Goal: Task Accomplishment & Management: Use online tool/utility

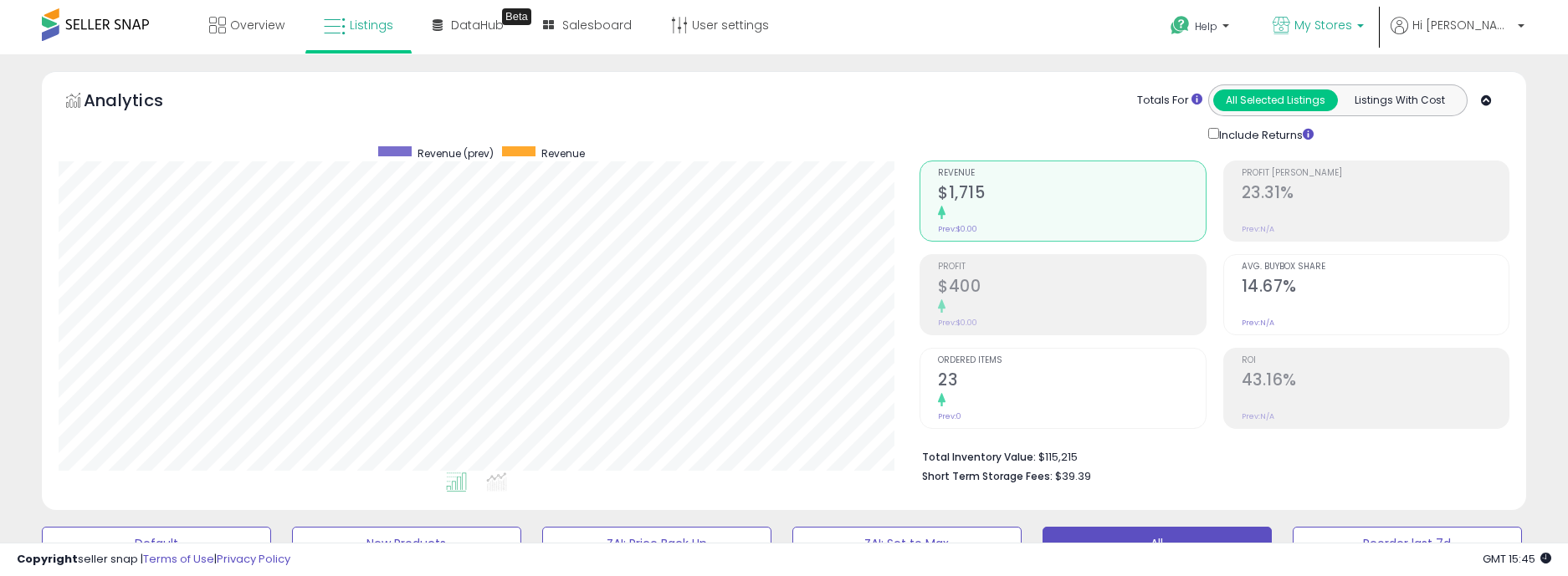
click at [1352, 26] on span "My Stores" at bounding box center [1323, 24] width 57 height 16
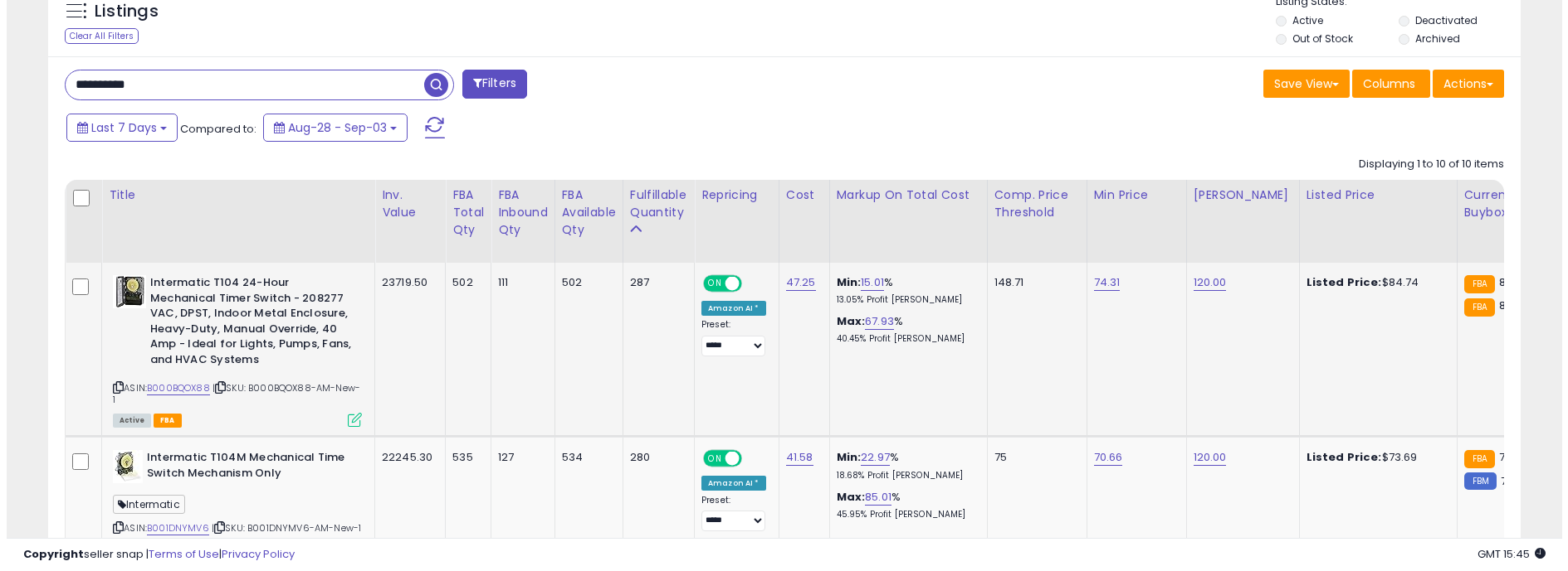
scroll to position [829, 0]
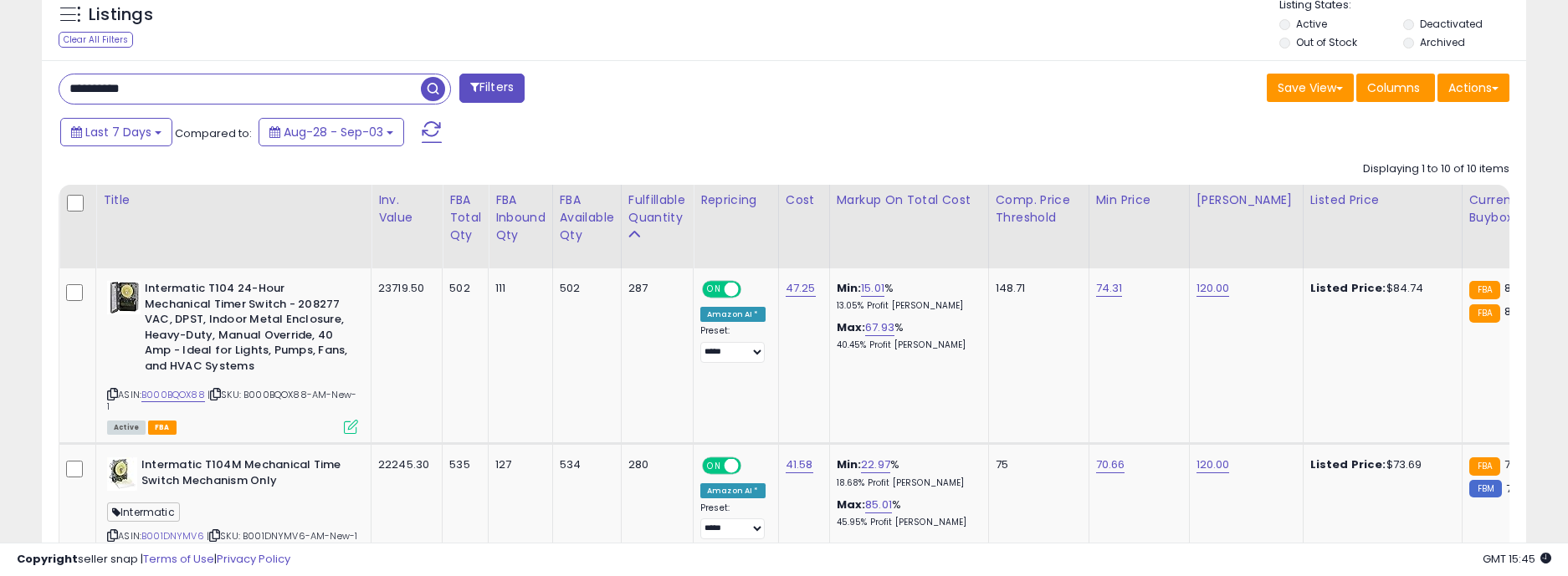
drag, startPoint x: 184, startPoint y: 94, endPoint x: 36, endPoint y: 90, distance: 148.1
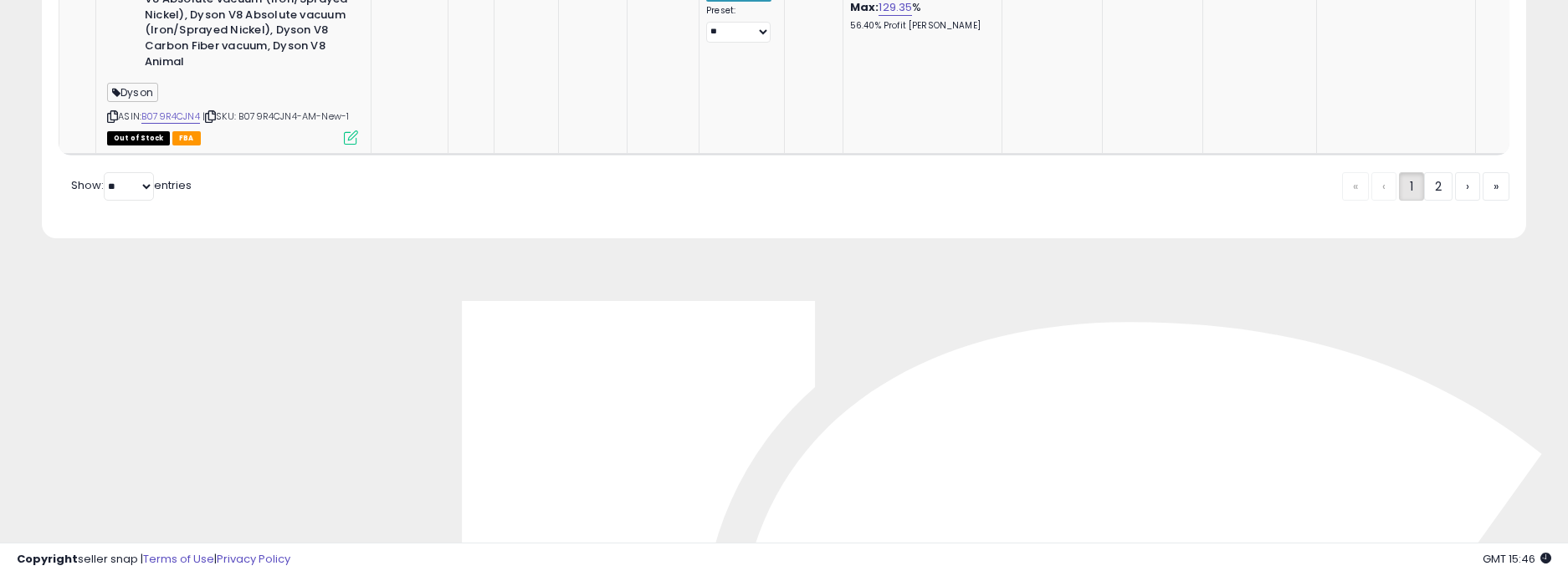
scroll to position [4936, 0]
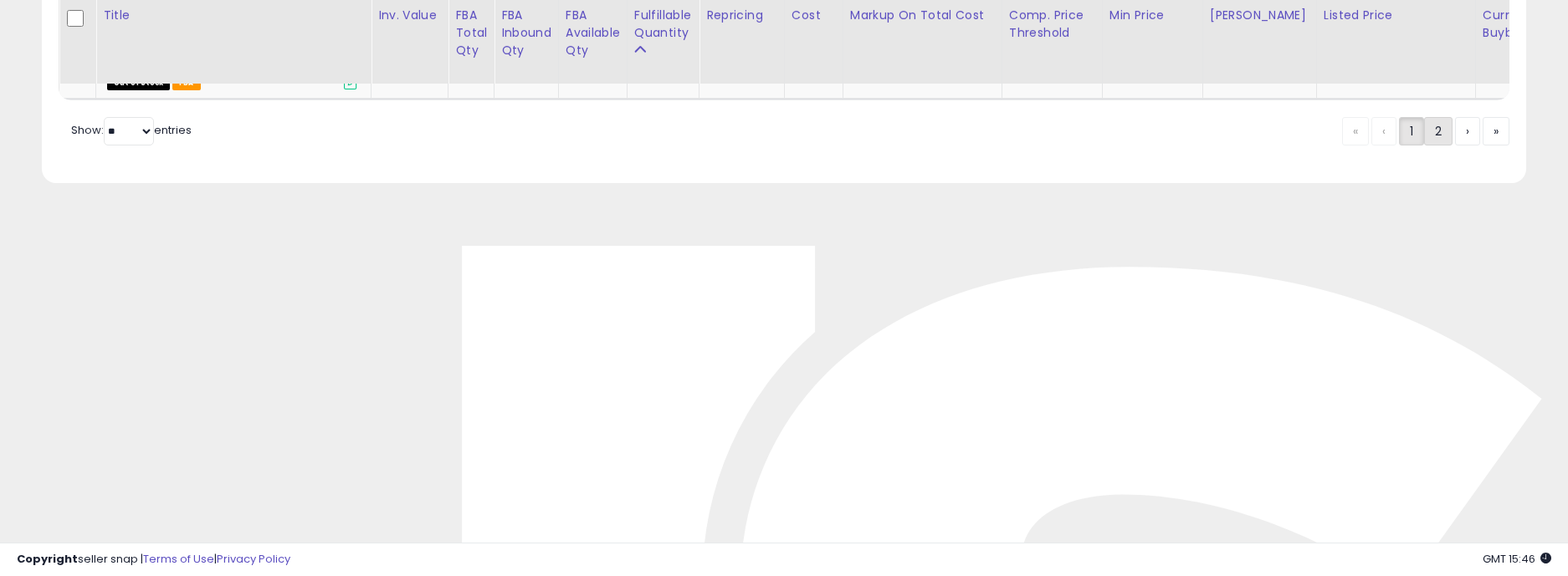
click at [1434, 145] on link "2" at bounding box center [1438, 131] width 29 height 29
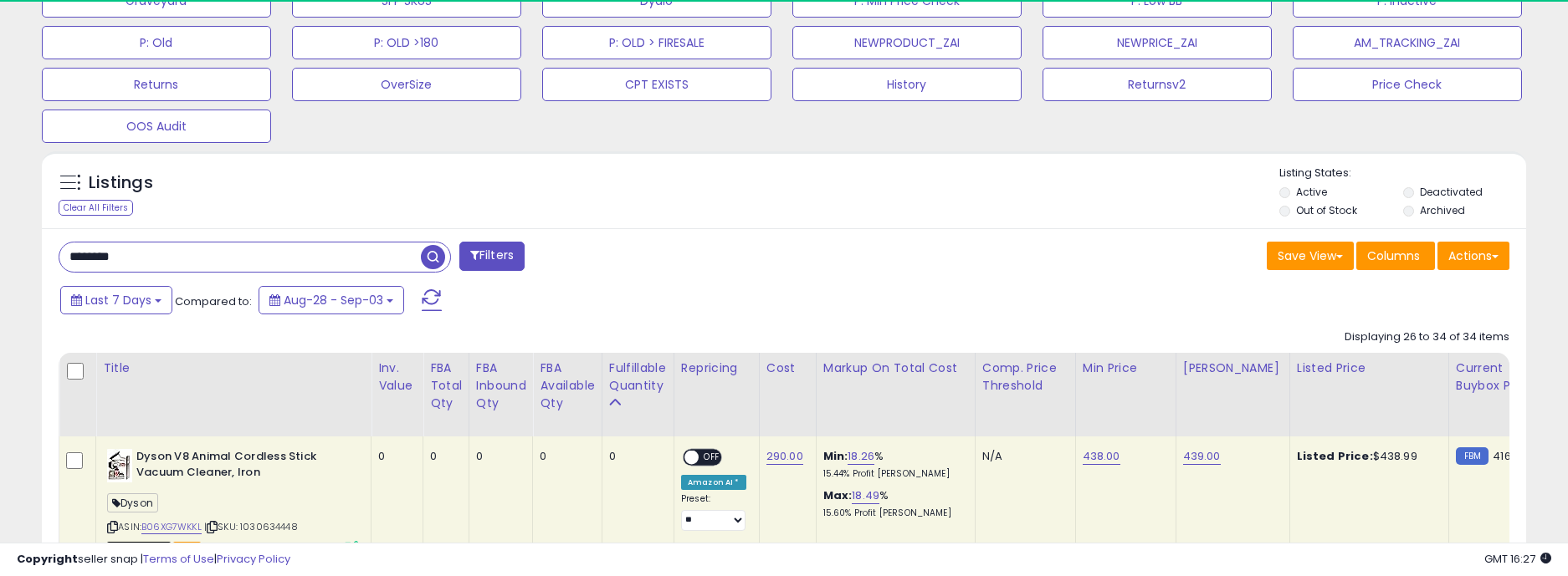
scroll to position [752, 0]
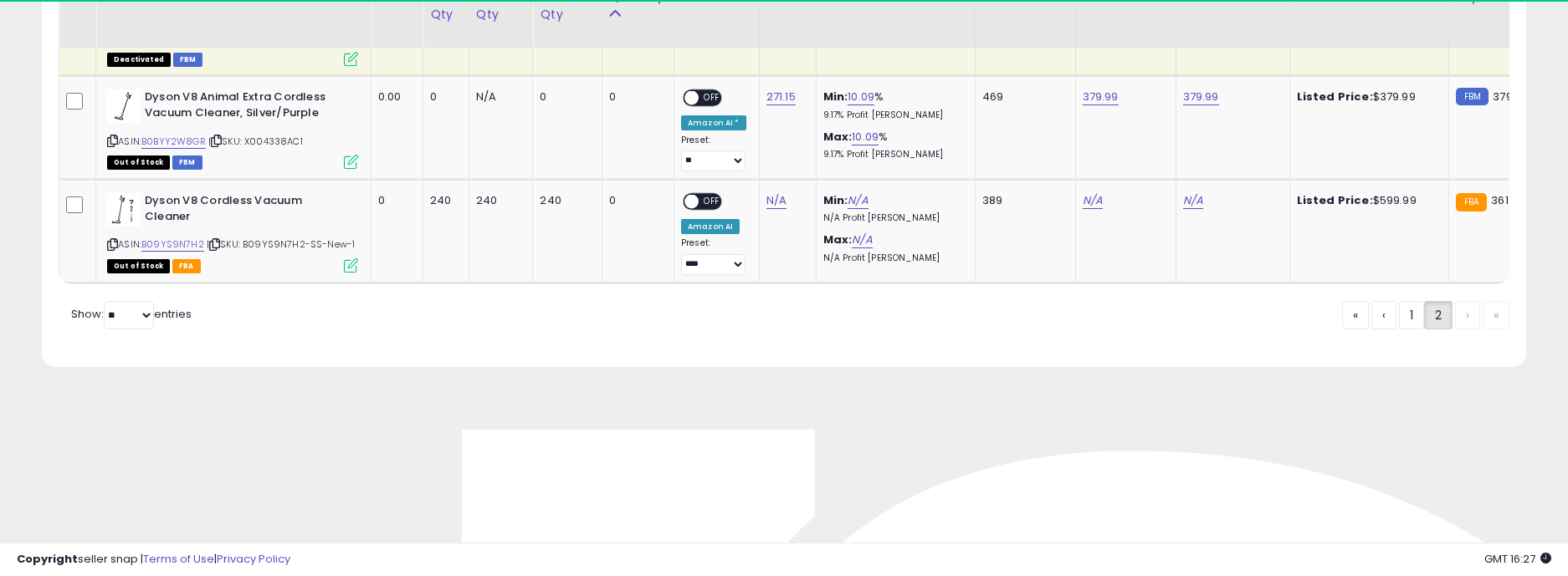
scroll to position [2007, 0]
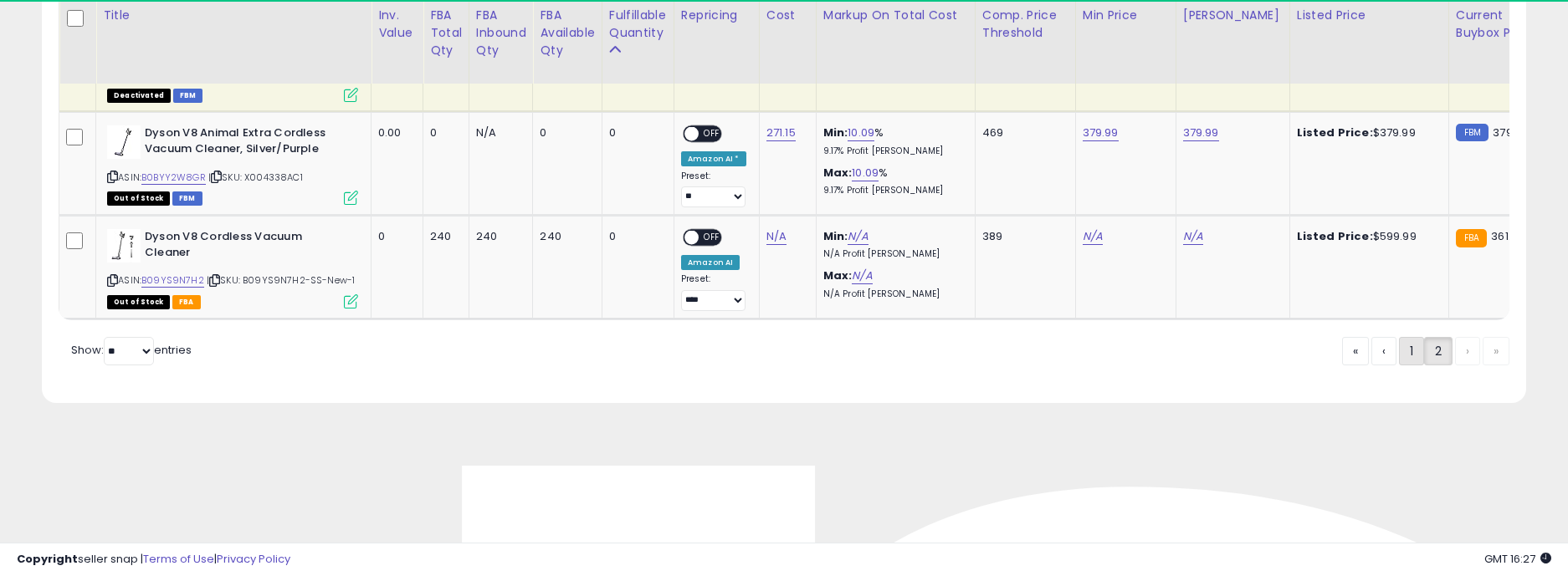
click at [1409, 358] on link "1" at bounding box center [1411, 351] width 25 height 29
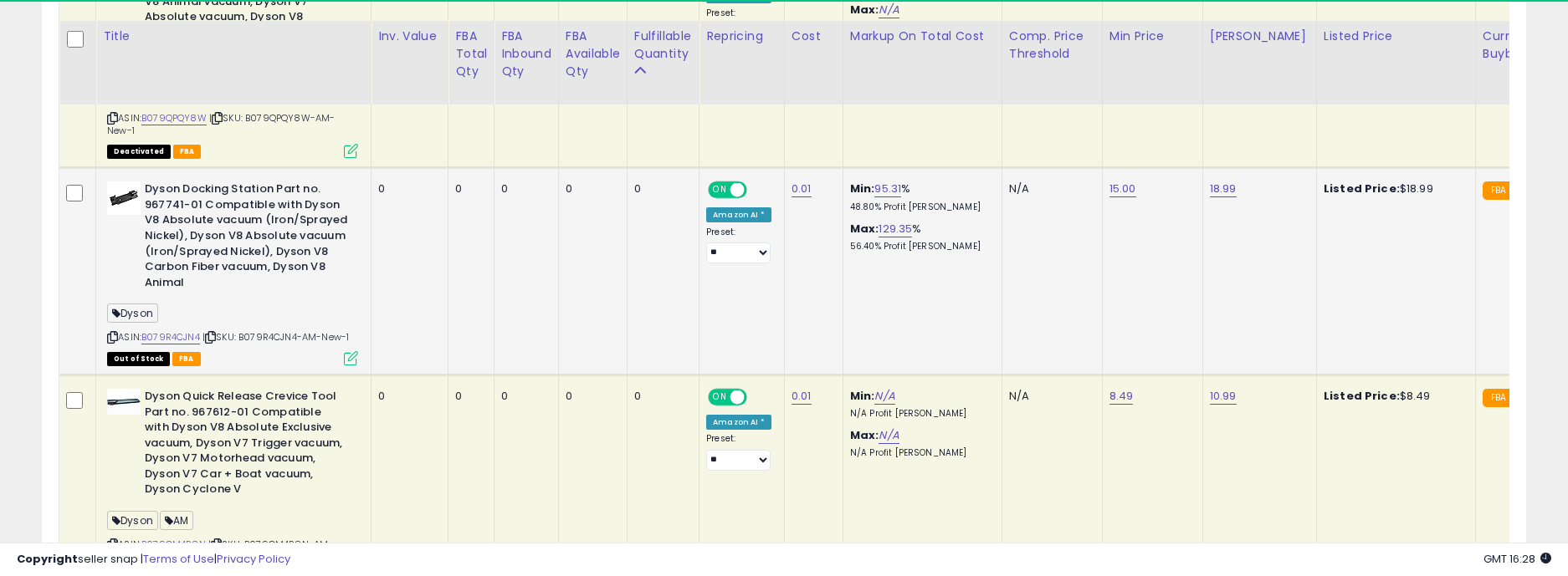
scroll to position [1706, 0]
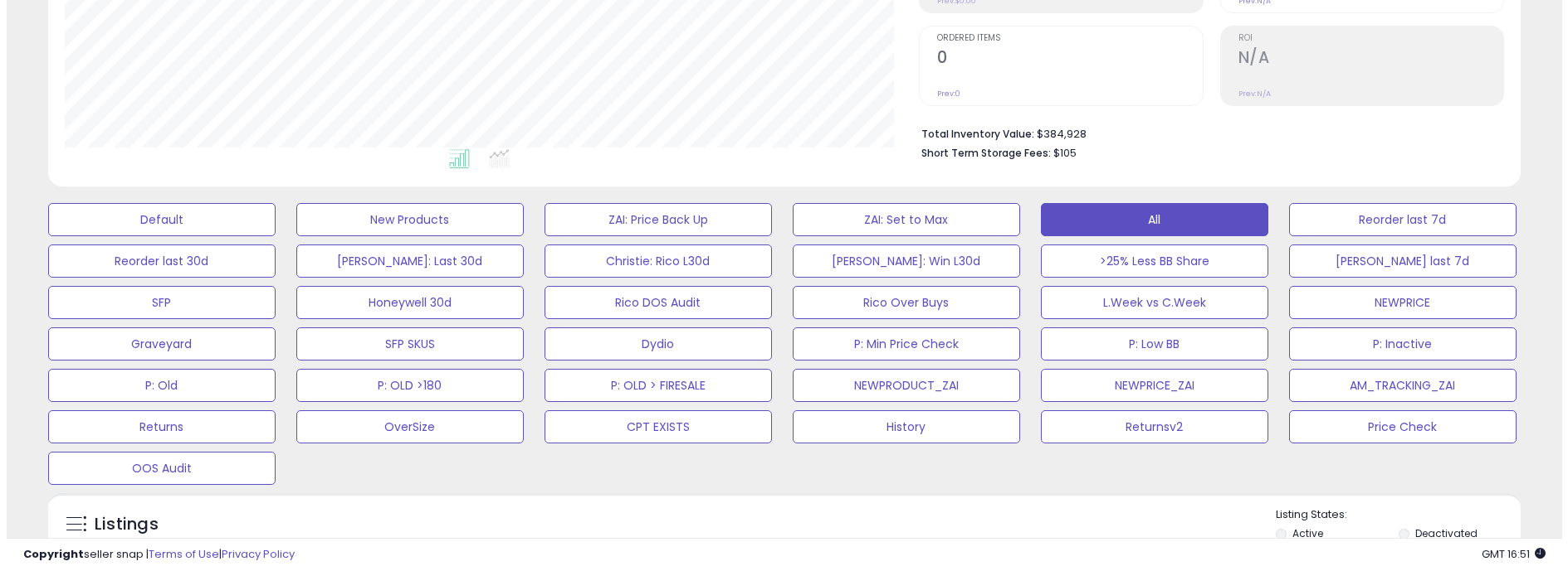
scroll to position [613, 0]
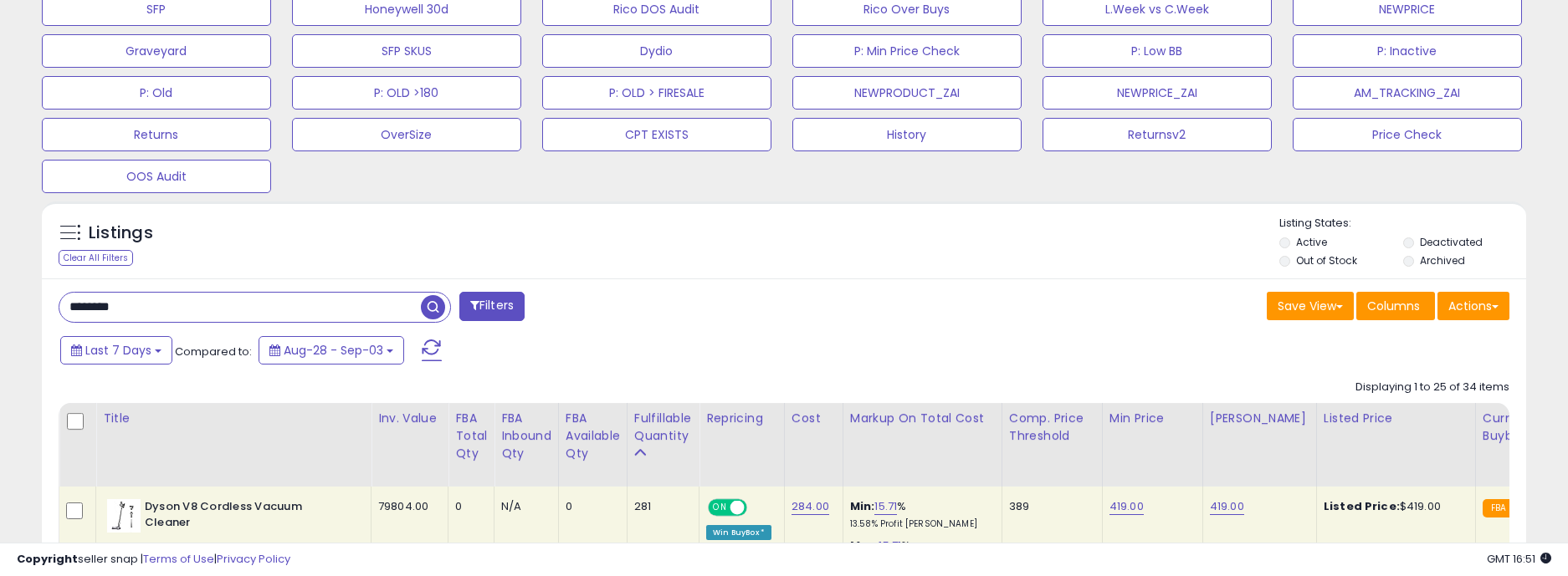
drag, startPoint x: 161, startPoint y: 310, endPoint x: 15, endPoint y: 311, distance: 146.0
type input "*******"
click at [428, 303] on span "button" at bounding box center [432, 307] width 24 height 24
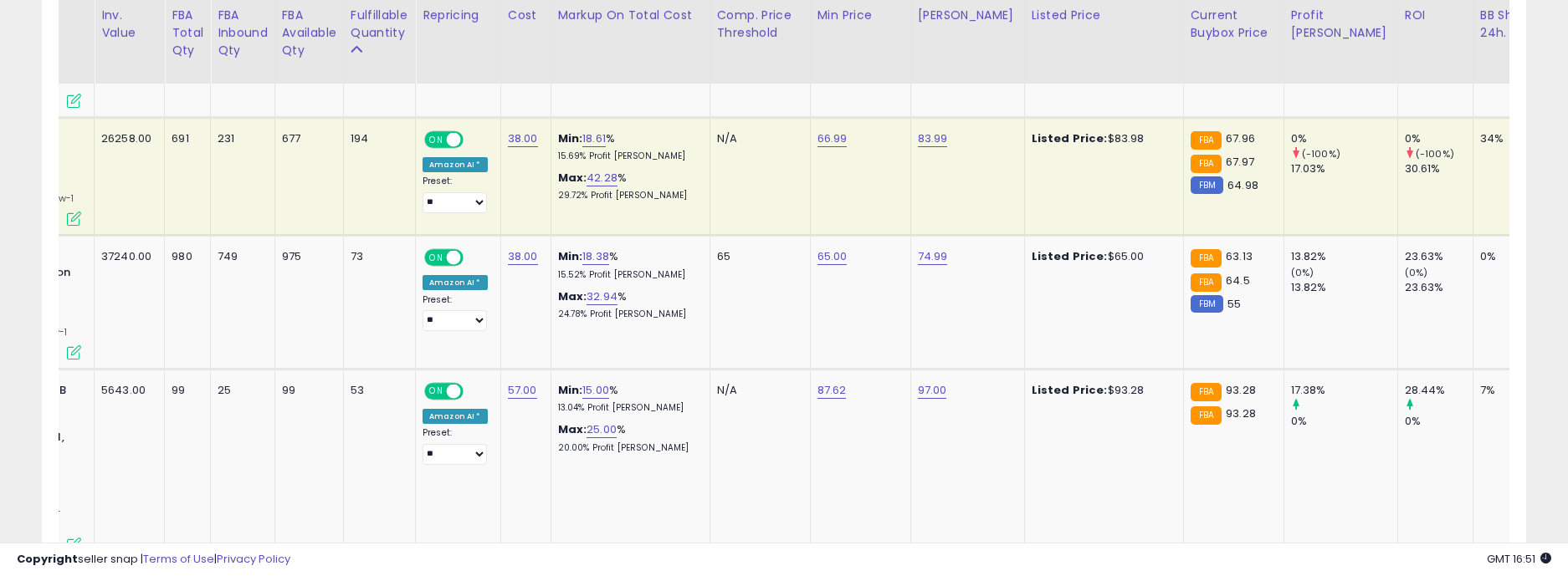
scroll to position [0, 0]
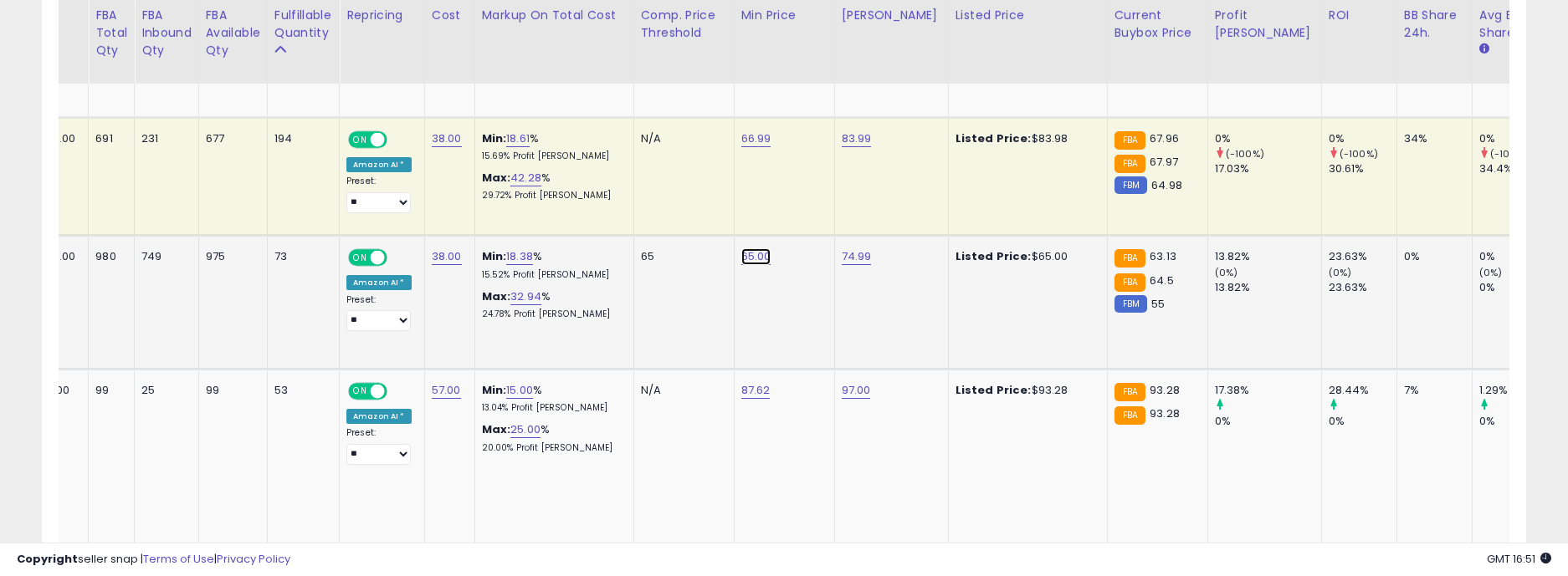
click at [750, 256] on link "65.00" at bounding box center [756, 256] width 30 height 16
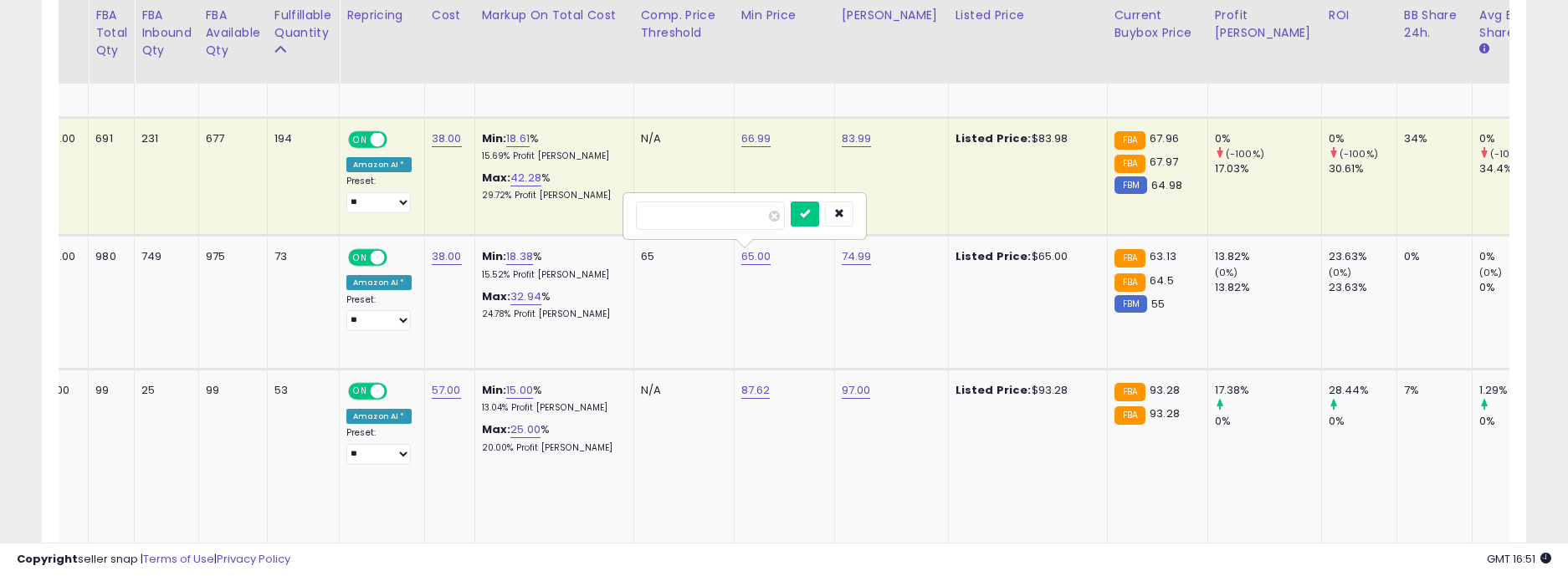
drag, startPoint x: 729, startPoint y: 216, endPoint x: 563, endPoint y: 196, distance: 167.2
type input "**"
click at [809, 209] on icon "submit" at bounding box center [805, 213] width 10 height 10
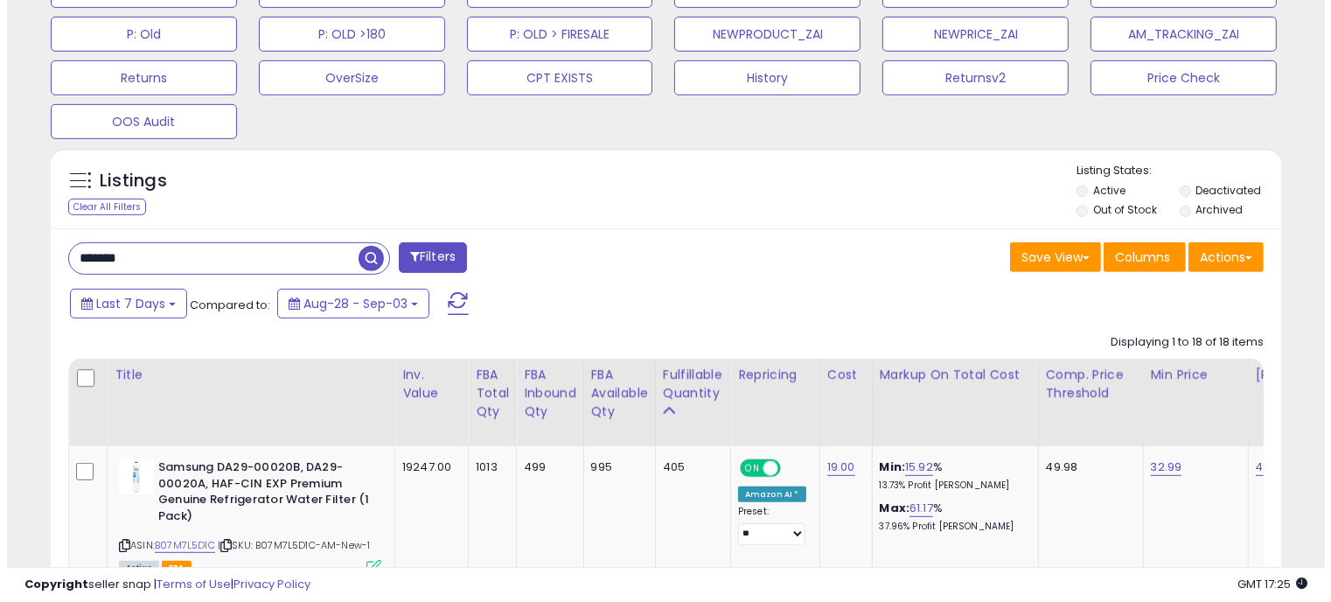
scroll to position [721, 0]
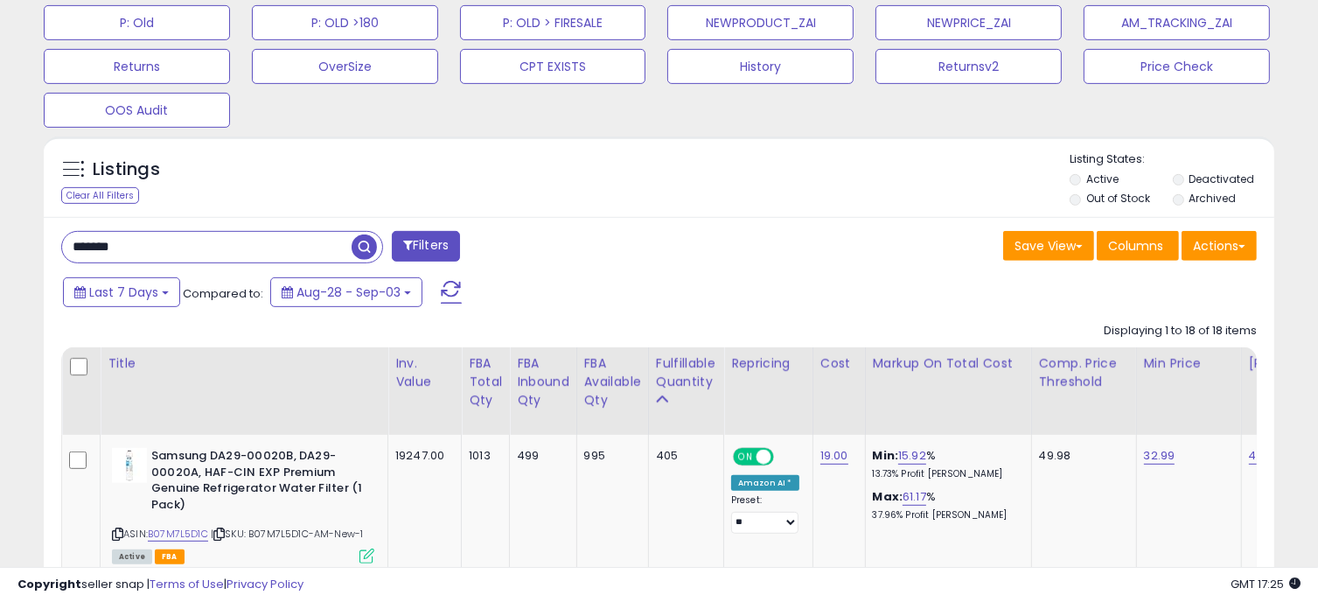
drag, startPoint x: 211, startPoint y: 240, endPoint x: 42, endPoint y: 237, distance: 168.8
click at [358, 237] on span "button" at bounding box center [364, 246] width 25 height 25
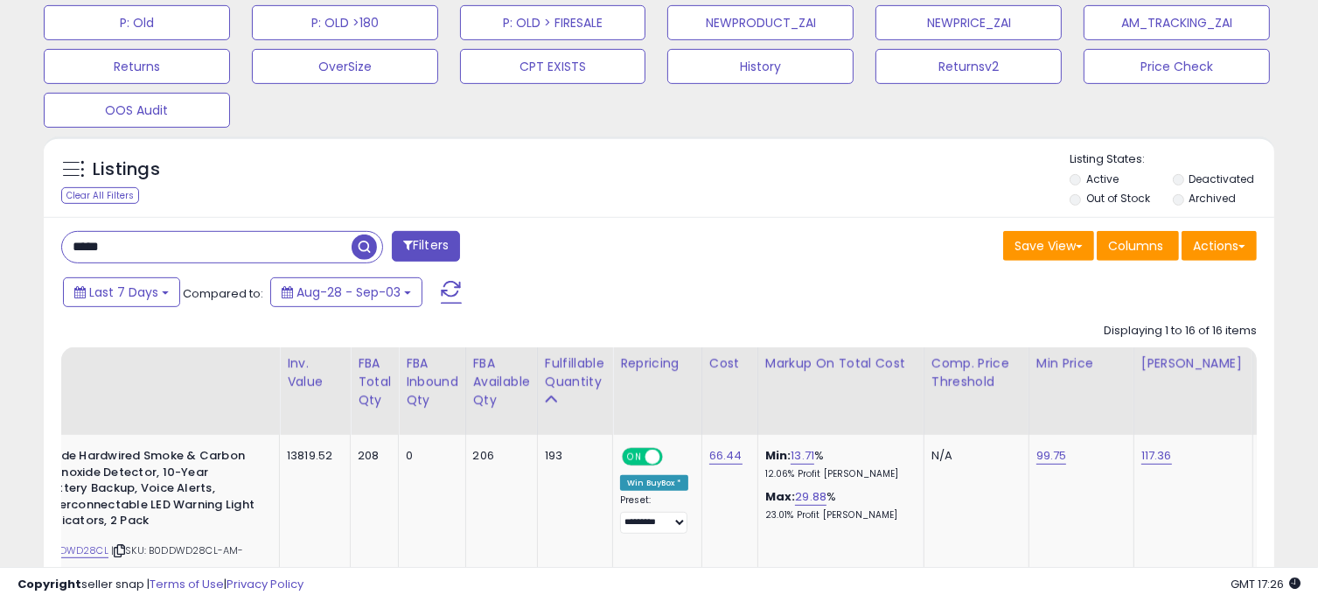
scroll to position [0, 83]
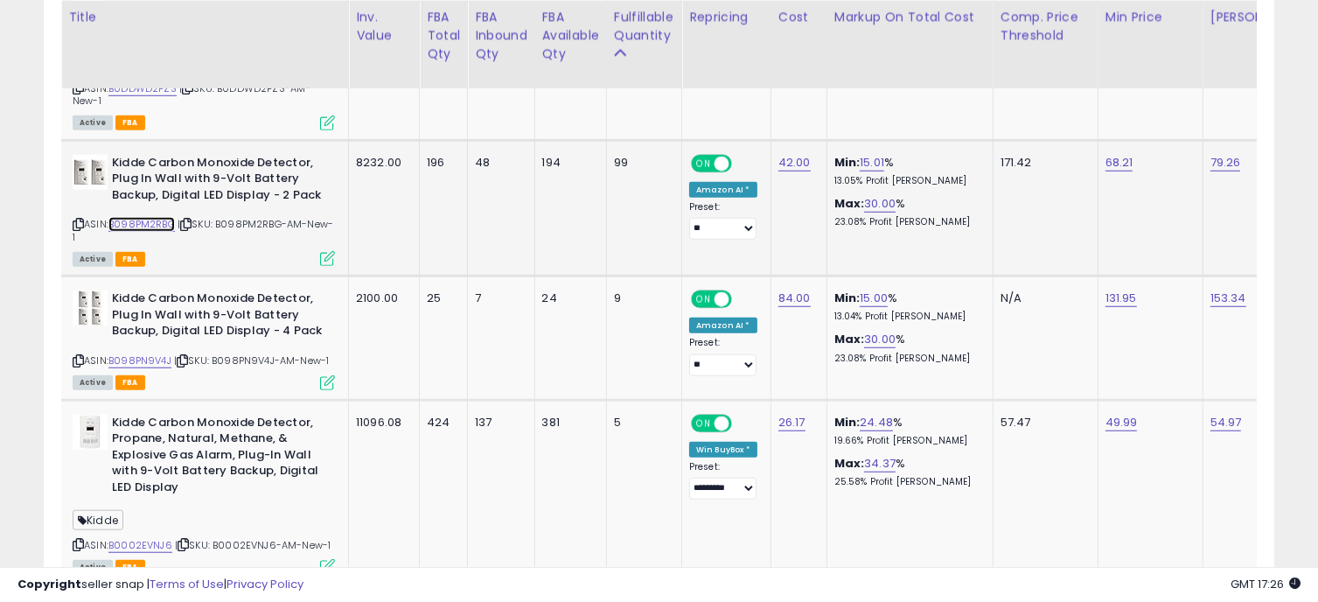
click at [144, 220] on link "B098PM2RBG" at bounding box center [141, 224] width 66 height 15
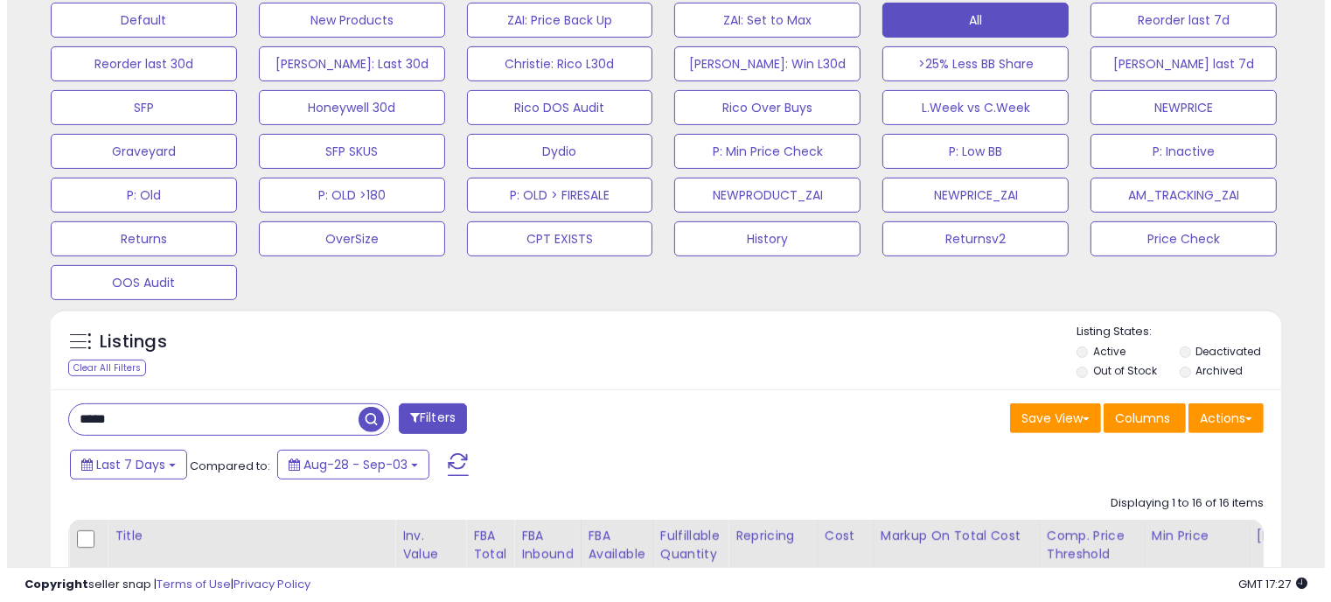
scroll to position [609, 0]
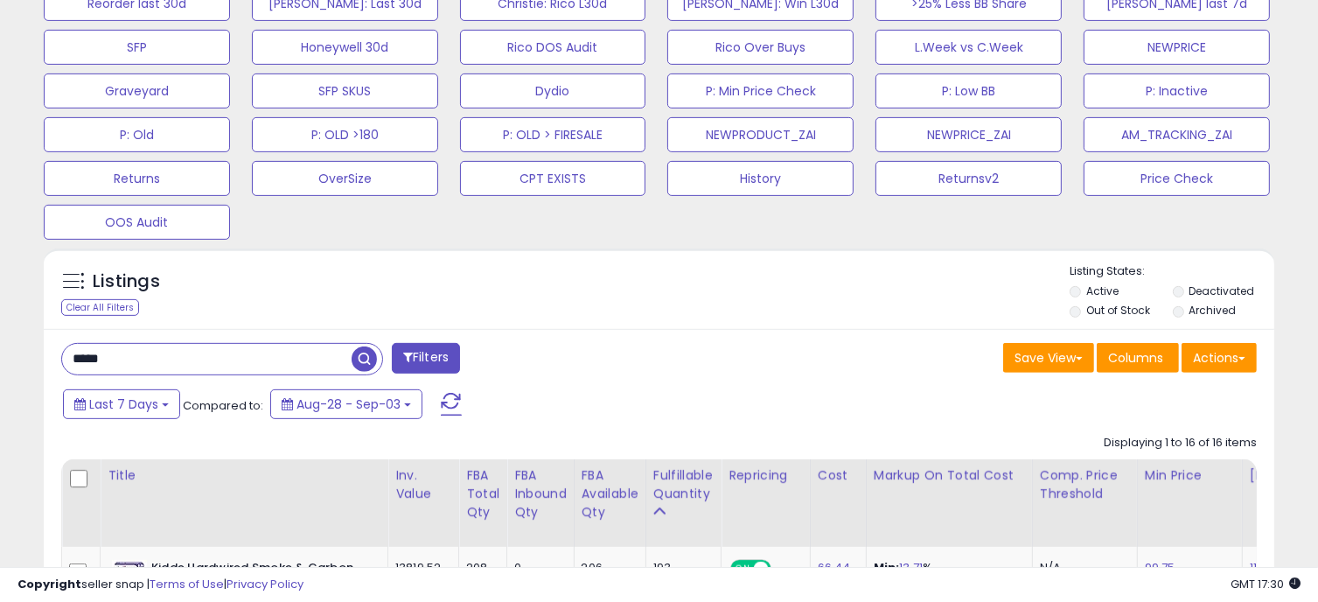
drag, startPoint x: 148, startPoint y: 357, endPoint x: 30, endPoint y: 353, distance: 118.1
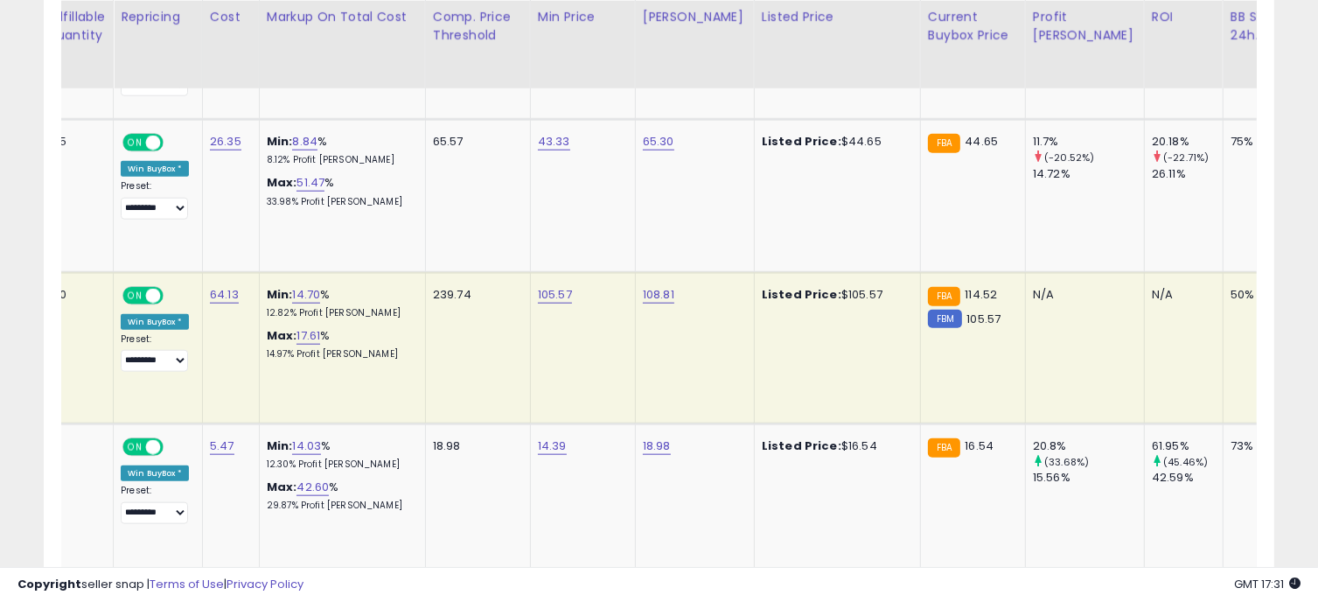
scroll to position [0, 0]
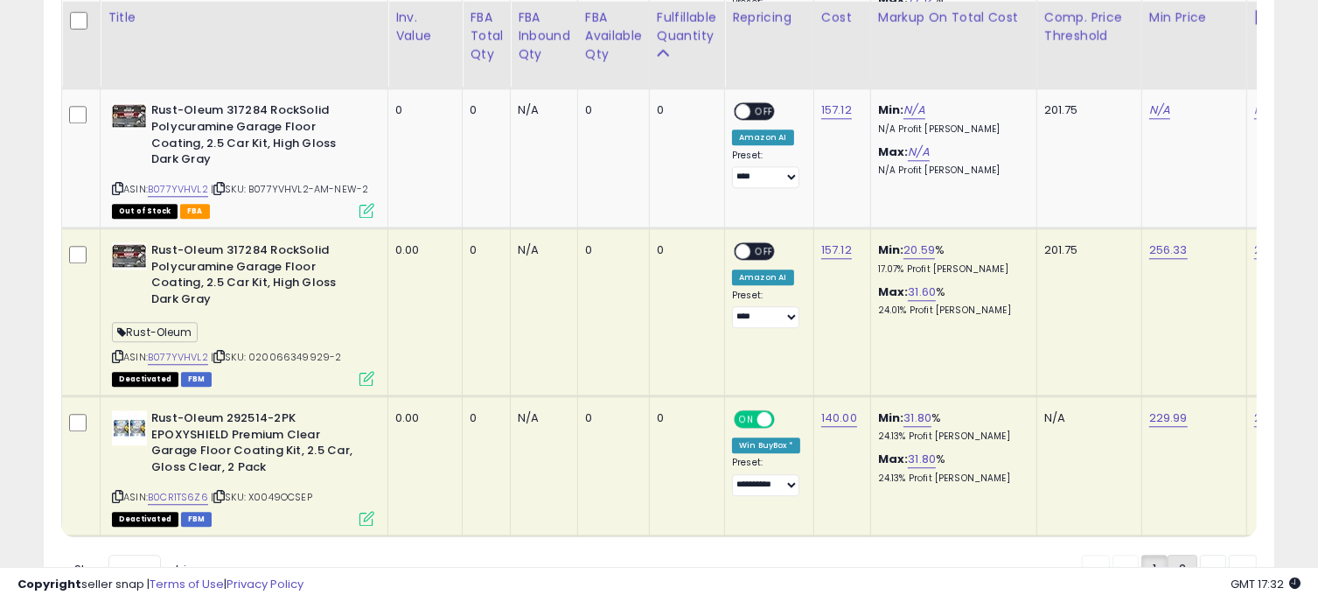
click at [1178, 554] on link "2" at bounding box center [1182, 569] width 30 height 30
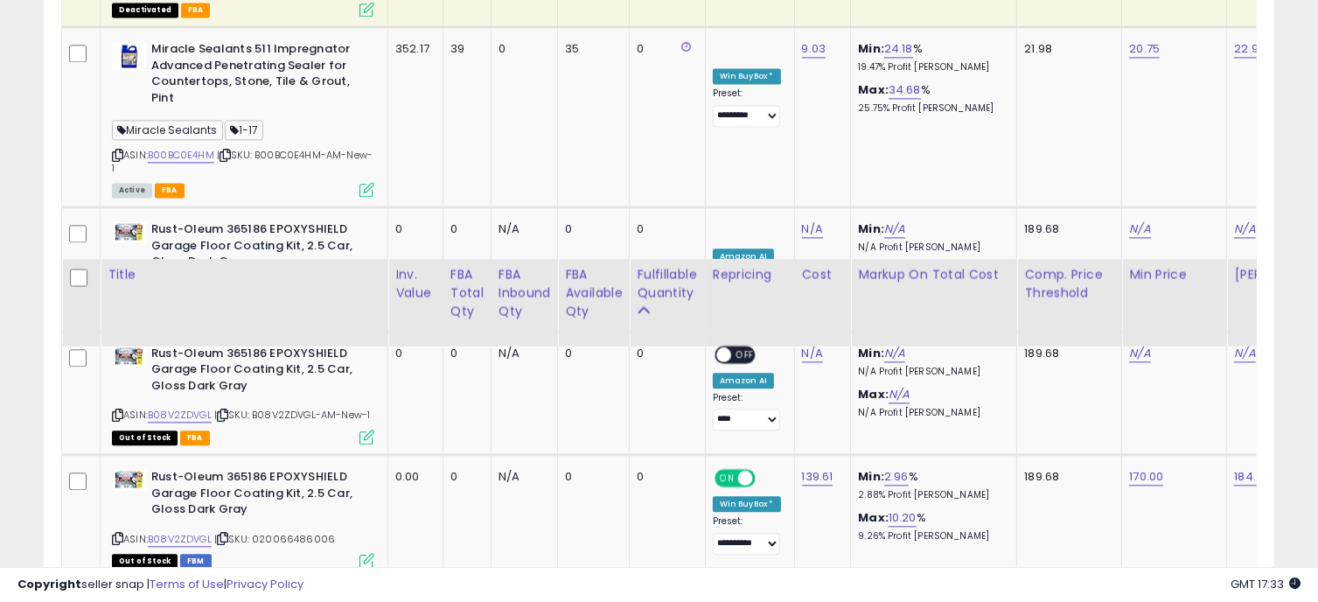
scroll to position [4144, 0]
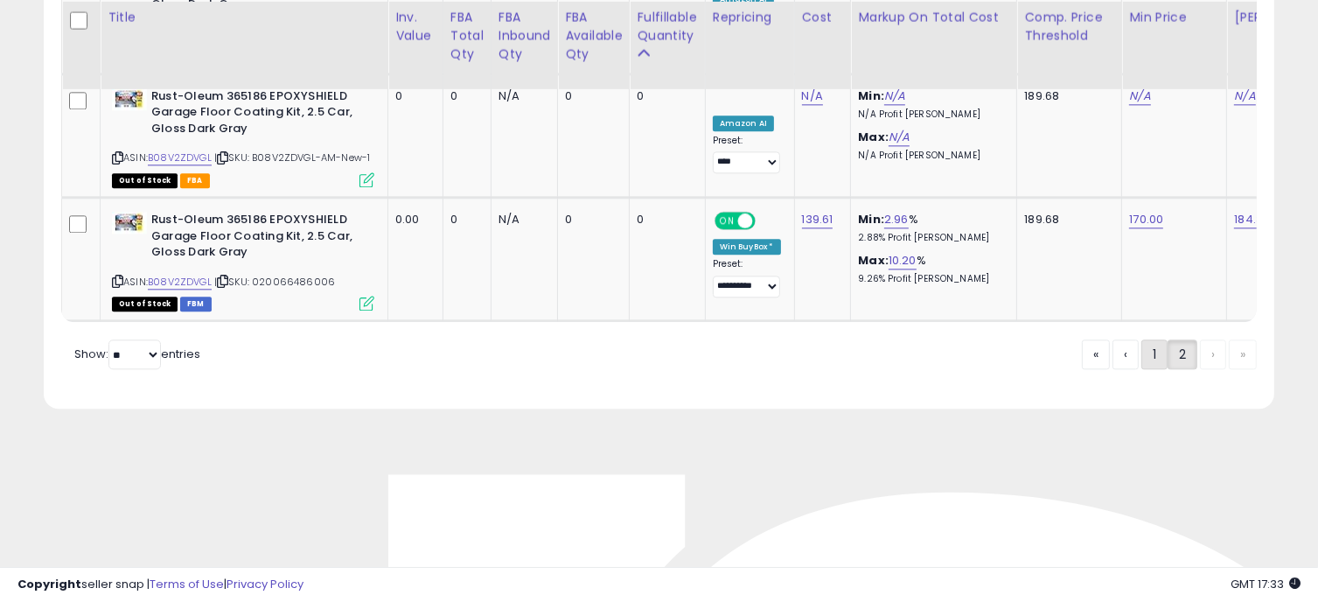
click at [1153, 339] on link "1" at bounding box center [1154, 354] width 26 height 30
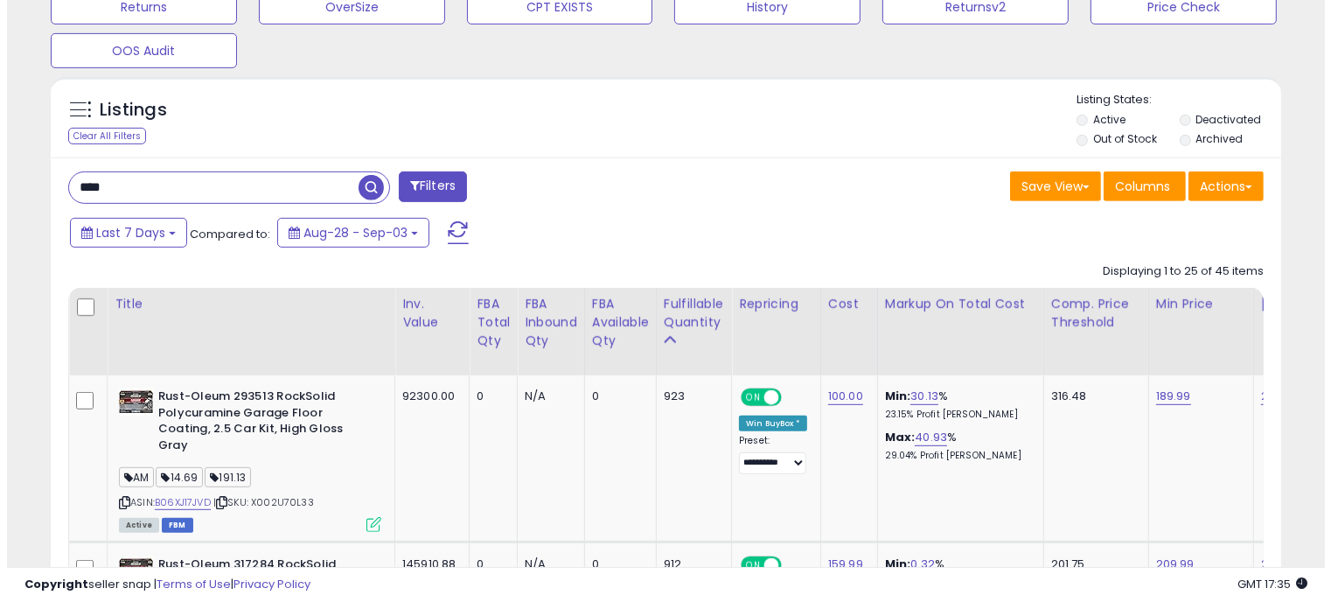
scroll to position [788, 0]
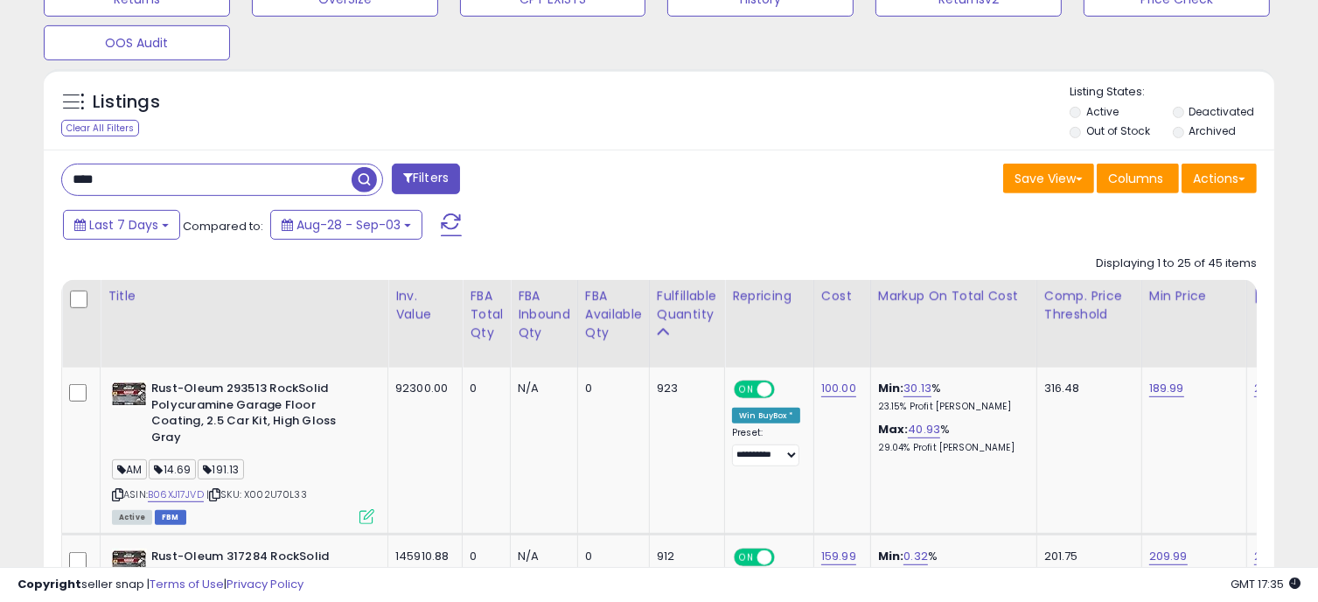
drag, startPoint x: 115, startPoint y: 180, endPoint x: 52, endPoint y: 184, distance: 63.1
click at [52, 184] on div "**** Filters" at bounding box center [353, 181] width 611 height 35
type input "*******"
click at [359, 178] on span "button" at bounding box center [364, 179] width 25 height 25
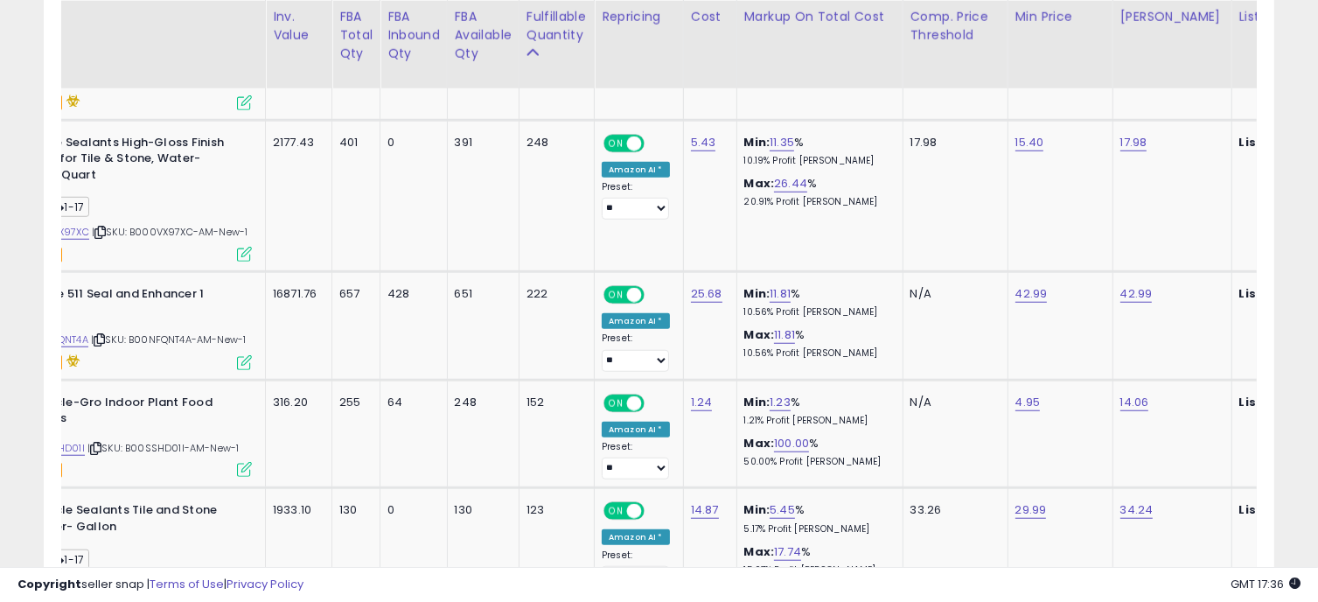
scroll to position [0, 0]
